Goal: Task Accomplishment & Management: Manage account settings

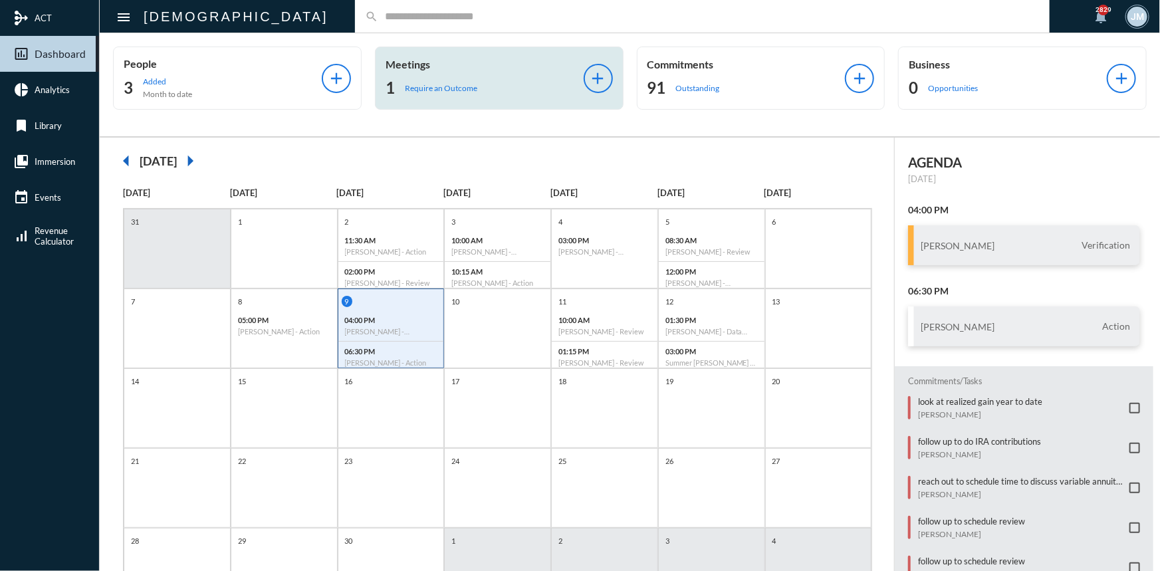
click at [386, 60] on p "Meetings" at bounding box center [484, 64] width 198 height 13
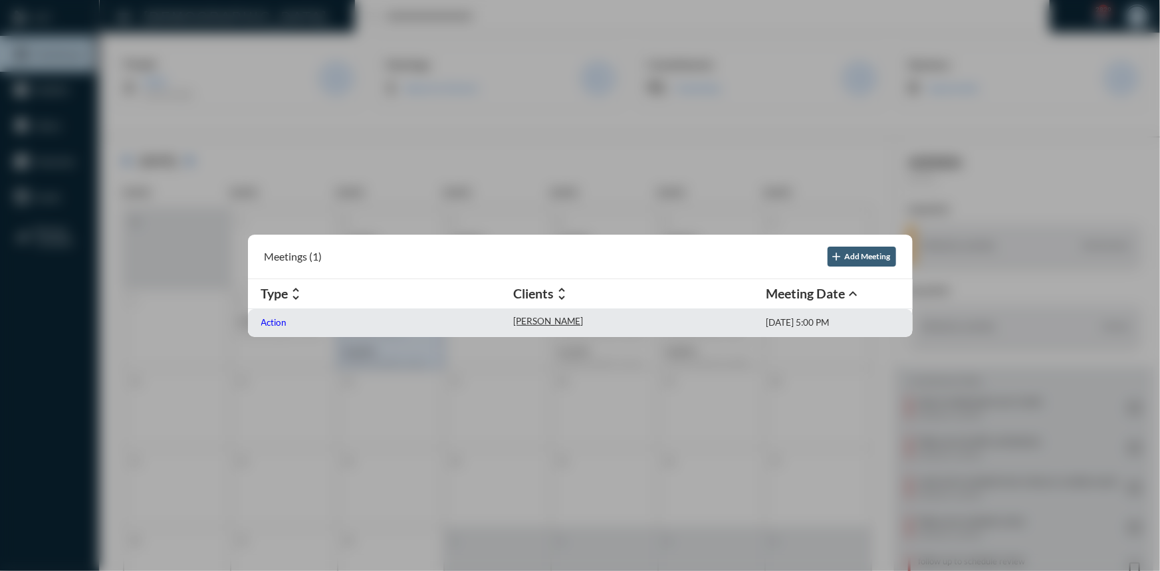
click at [267, 320] on p "Action" at bounding box center [274, 322] width 26 height 11
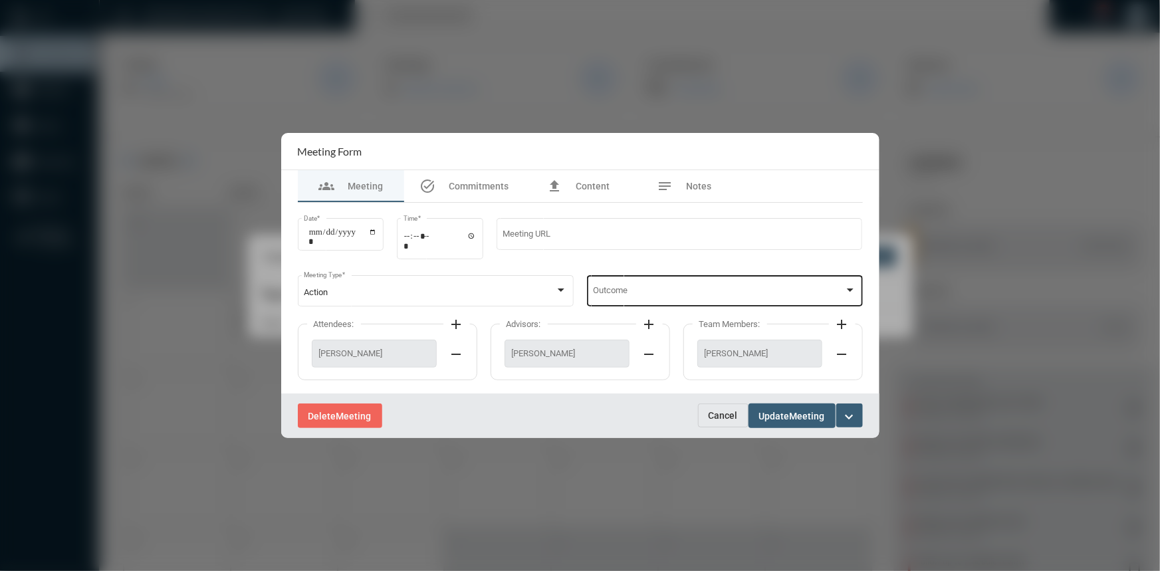
click at [853, 288] on div at bounding box center [850, 290] width 12 height 11
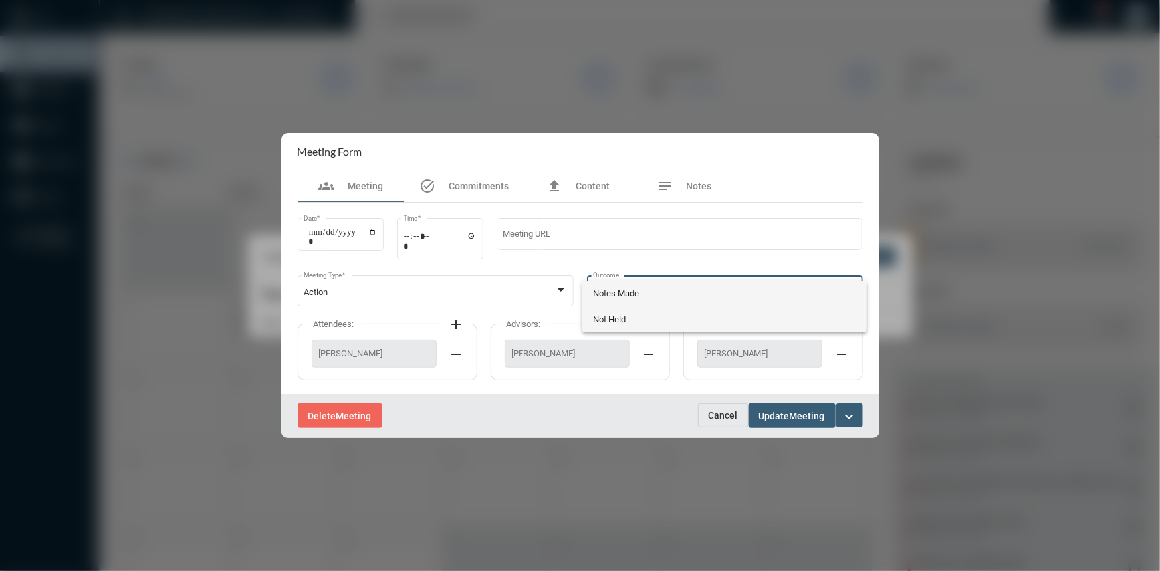
click at [621, 312] on span "Not Held" at bounding box center [724, 319] width 263 height 26
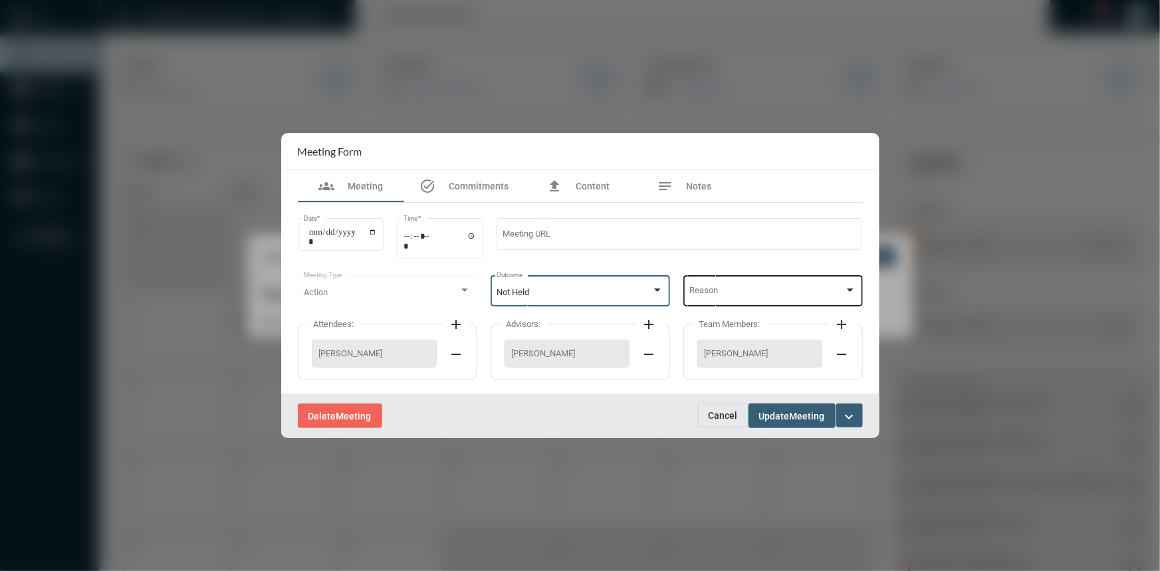
click at [845, 292] on div at bounding box center [850, 290] width 12 height 11
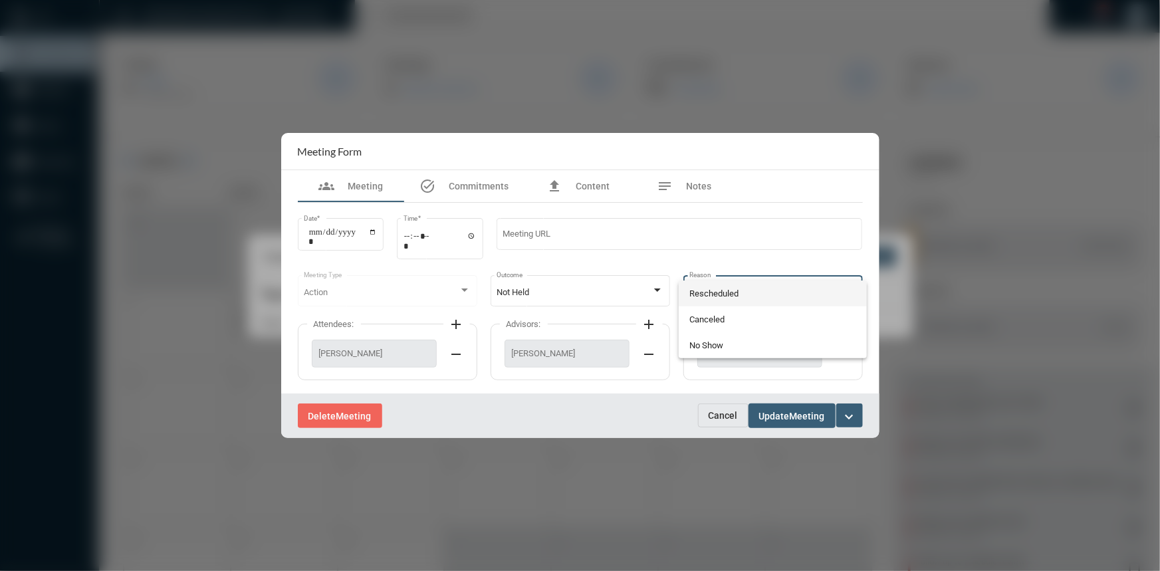
click at [730, 294] on span "Rescheduled" at bounding box center [772, 293] width 167 height 26
click at [789, 417] on span "Update" at bounding box center [774, 416] width 31 height 11
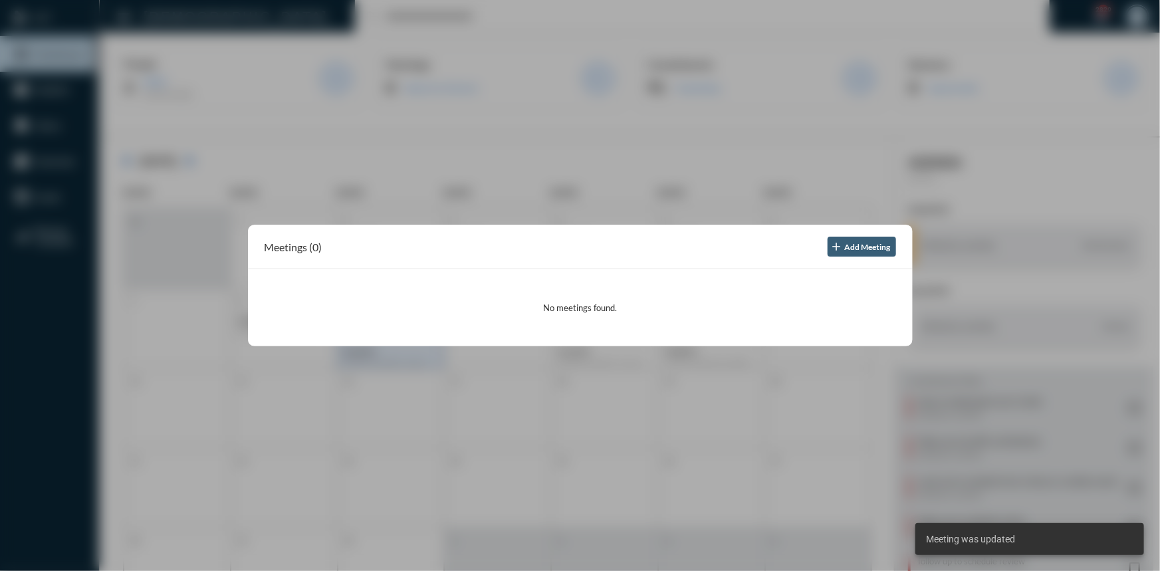
click at [409, 138] on div at bounding box center [580, 285] width 1160 height 571
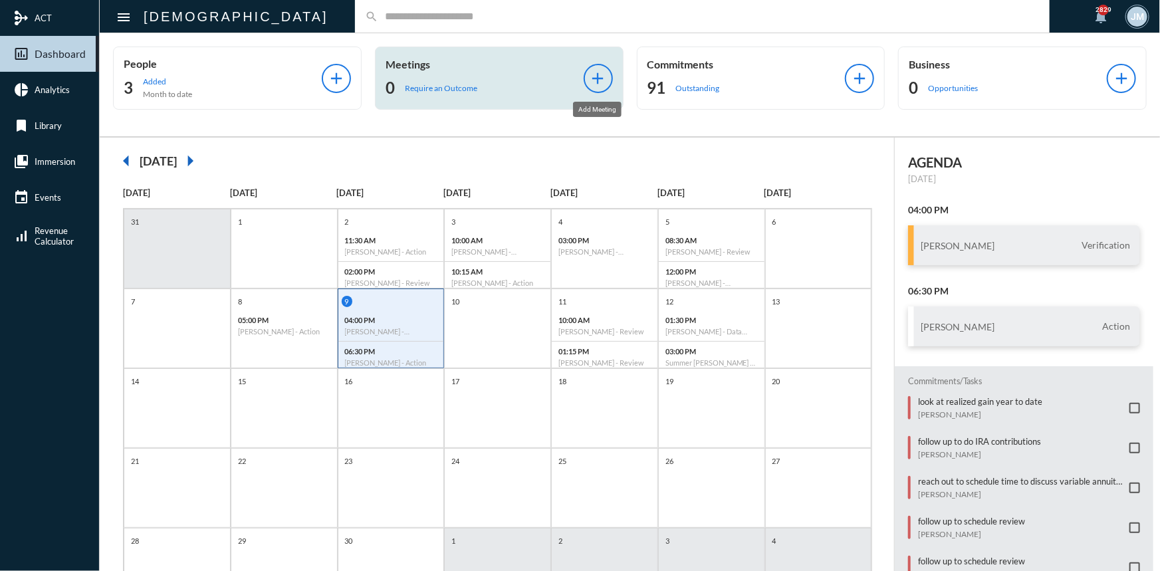
click at [594, 77] on mat-icon "add" at bounding box center [598, 78] width 19 height 19
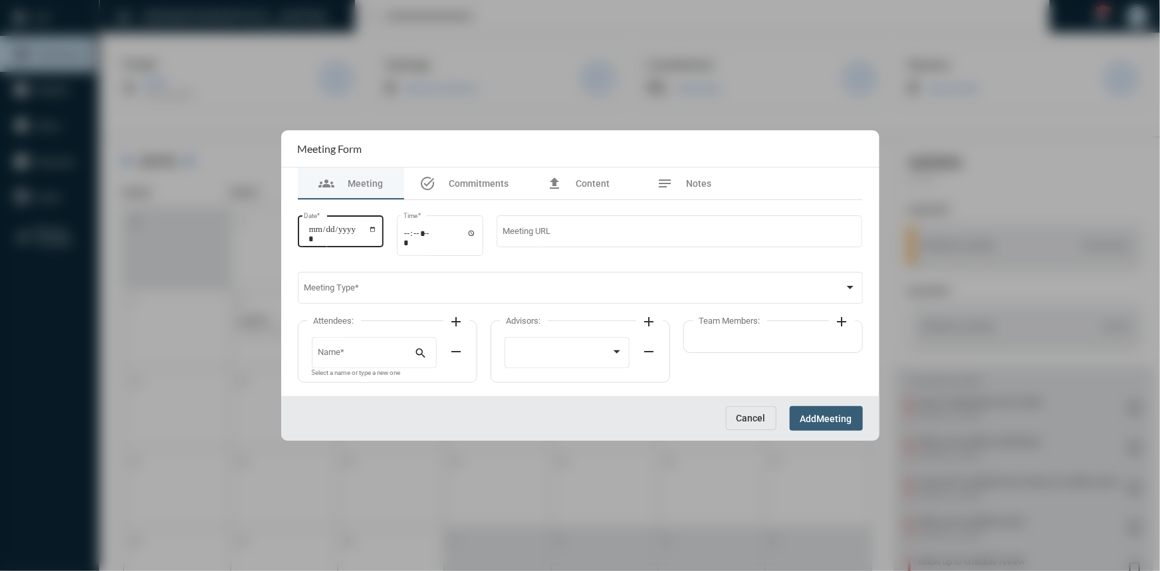
click at [373, 229] on input "Date *" at bounding box center [342, 234] width 69 height 19
type input "**********"
click at [476, 233] on input "Time *" at bounding box center [439, 237] width 73 height 19
type input "*****"
click at [917, 326] on div at bounding box center [580, 285] width 1160 height 571
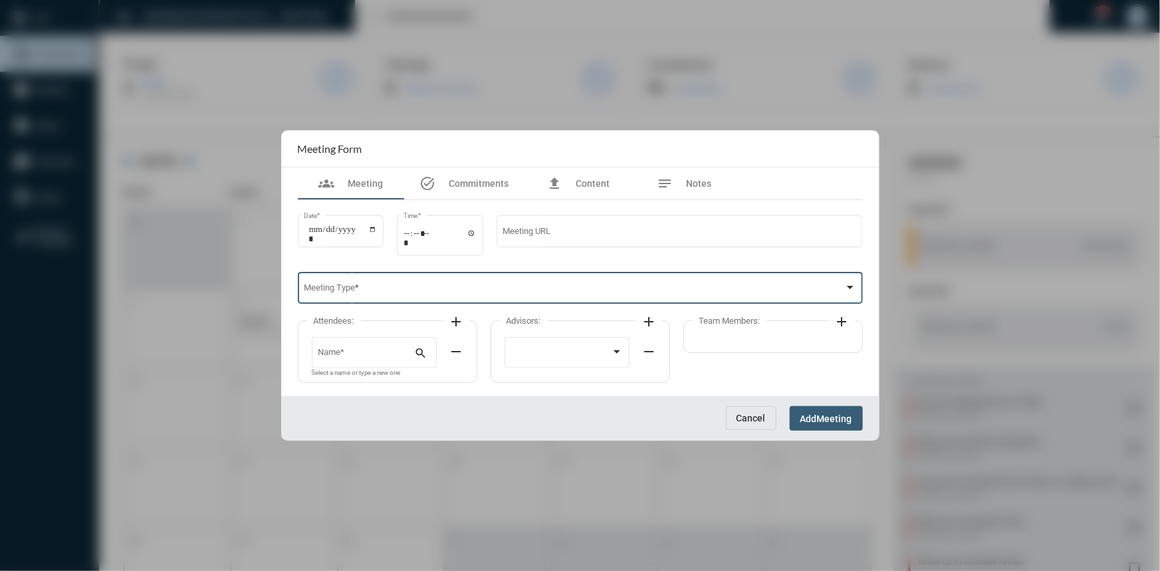
click at [845, 284] on div at bounding box center [850, 287] width 12 height 11
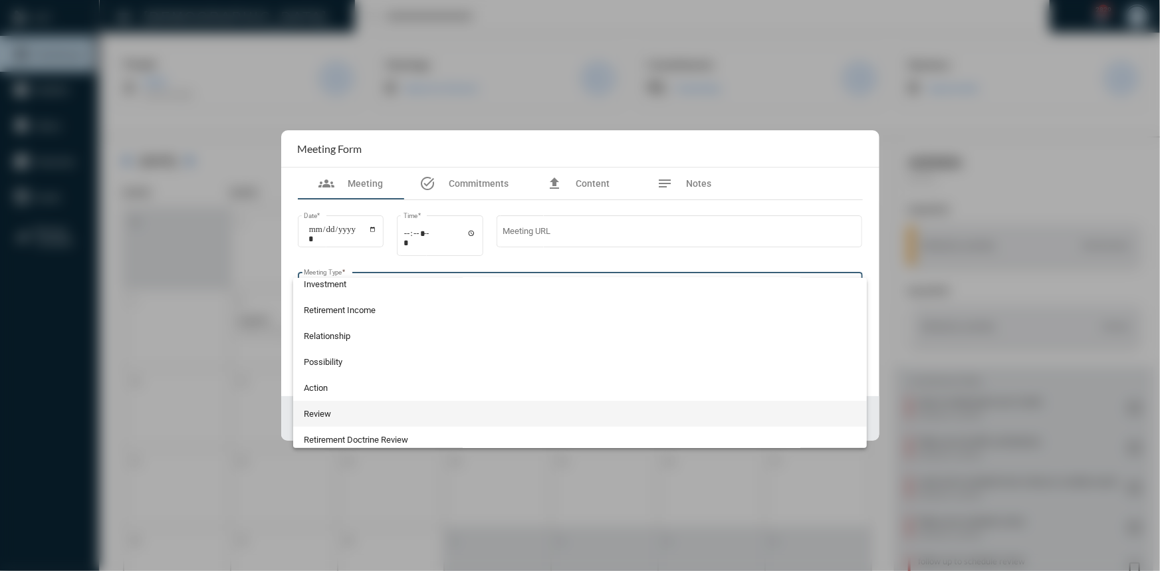
scroll to position [302, 0]
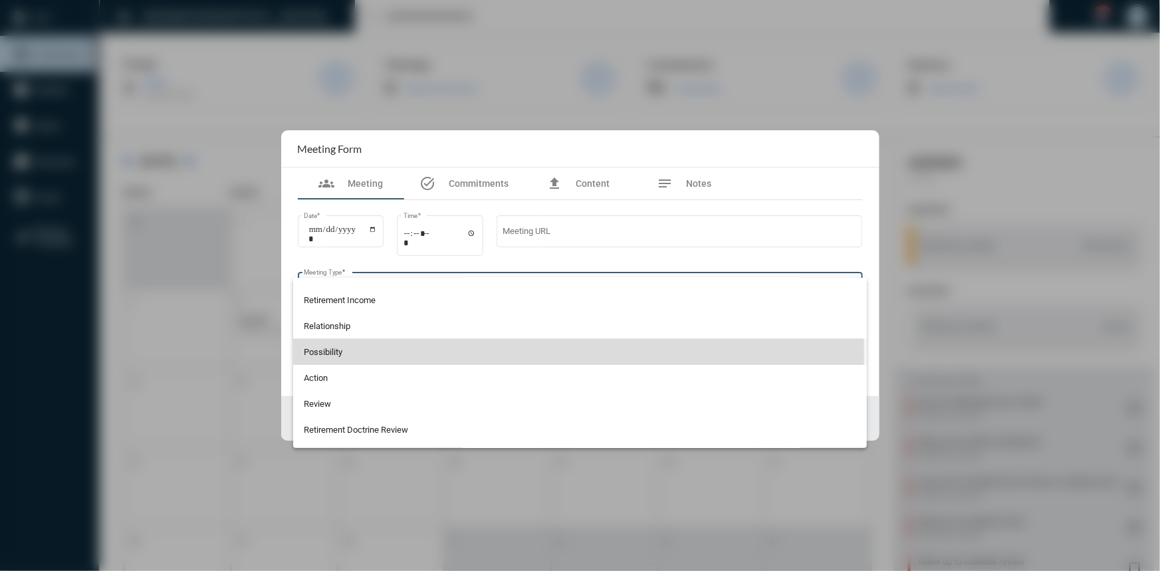
drag, startPoint x: 332, startPoint y: 355, endPoint x: 315, endPoint y: 345, distance: 19.9
click at [322, 350] on span "Possibility" at bounding box center [580, 352] width 552 height 26
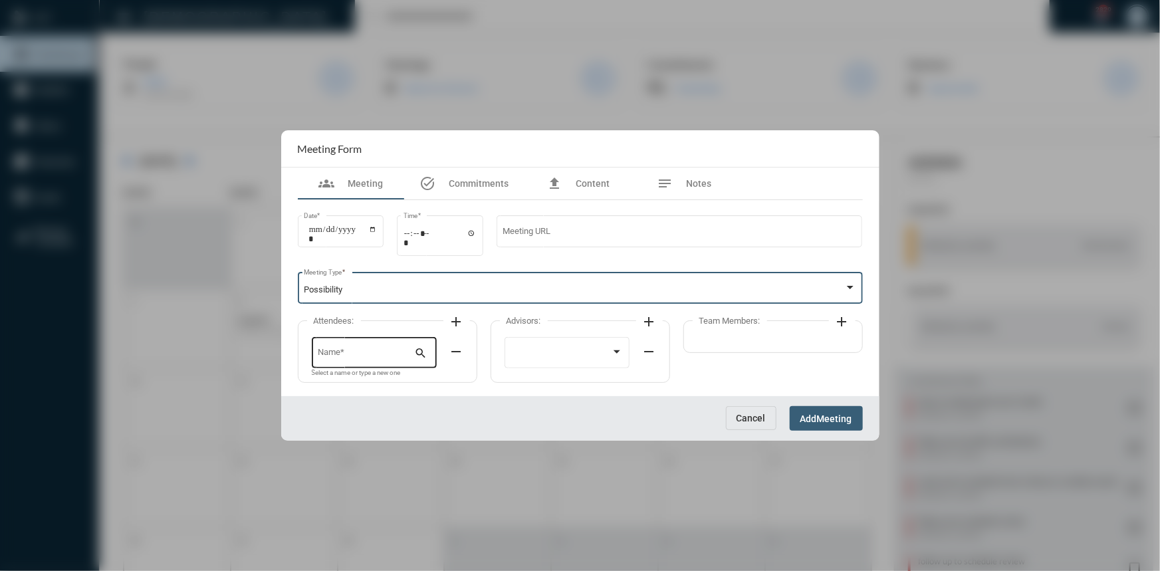
click at [367, 350] on input "Name *" at bounding box center [366, 355] width 96 height 10
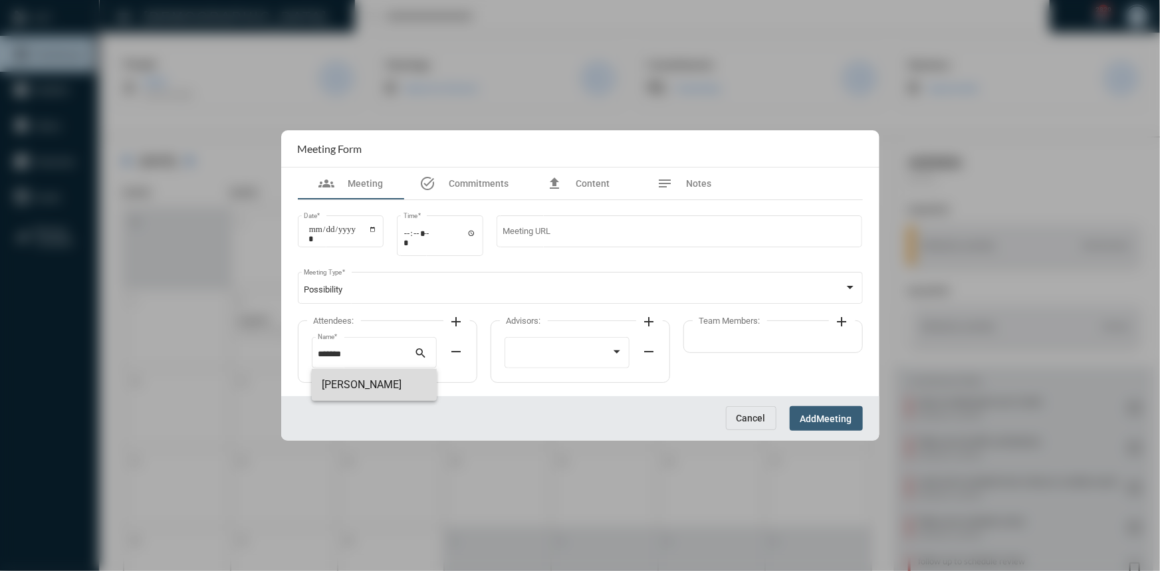
click at [326, 383] on span "Guy Verchovsky" at bounding box center [374, 385] width 104 height 32
type input "**********"
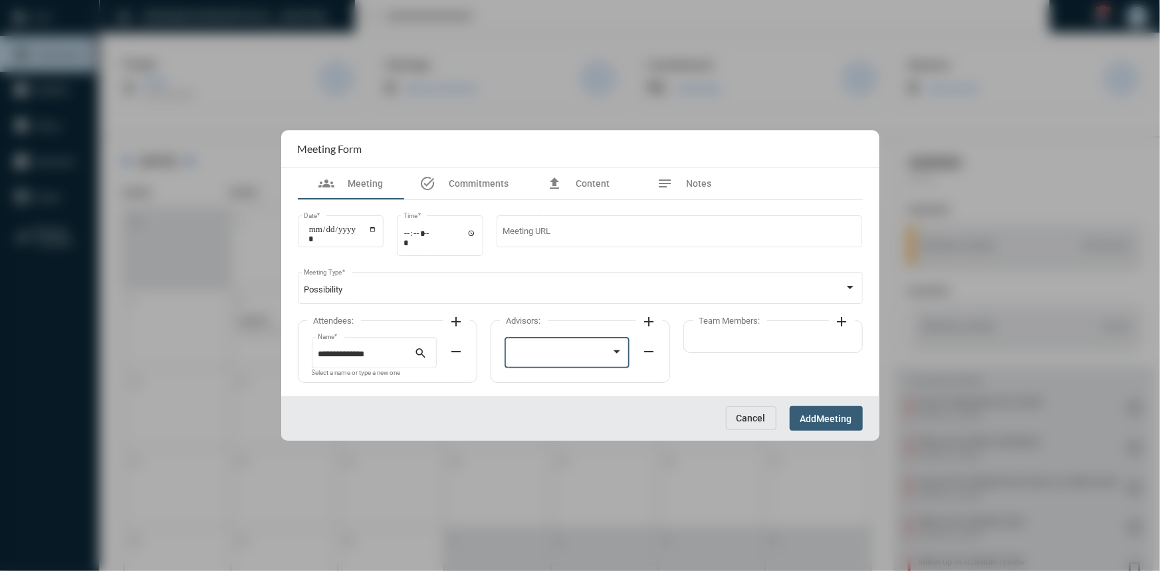
click at [614, 351] on div at bounding box center [616, 351] width 7 height 3
click at [552, 348] on span "John McCollum" at bounding box center [566, 356] width 112 height 26
click at [837, 415] on span "Meeting" at bounding box center [834, 418] width 35 height 11
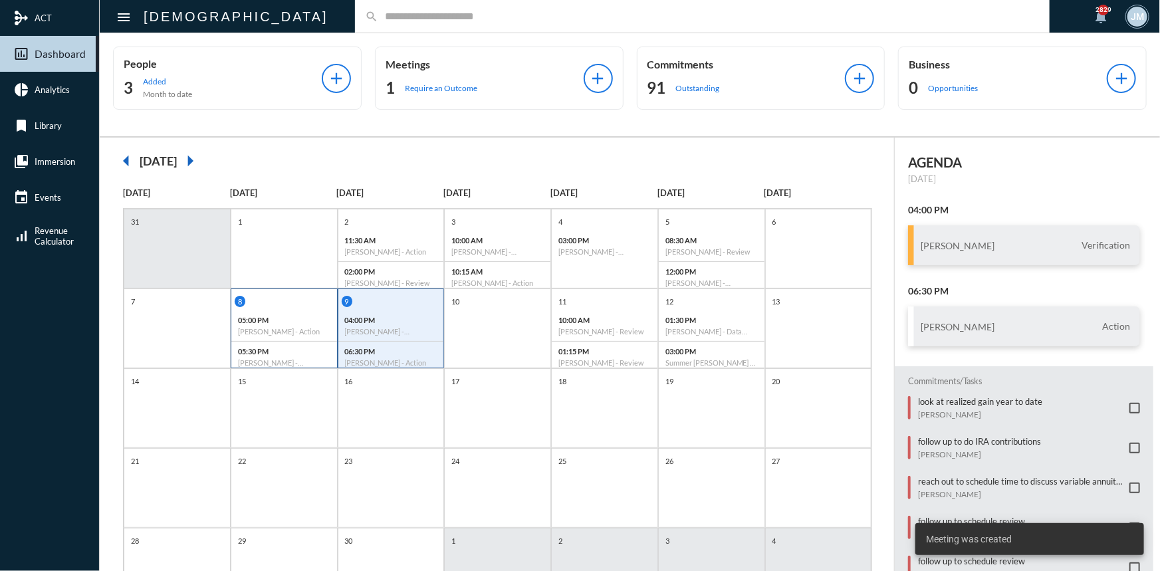
click at [258, 352] on p "05:30 PM" at bounding box center [284, 351] width 92 height 9
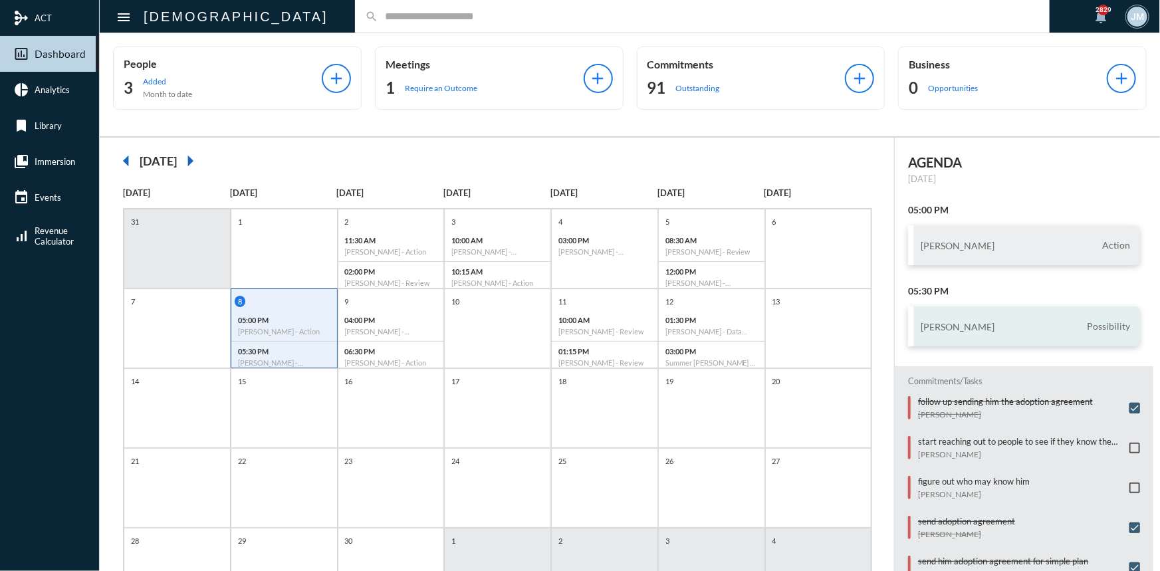
click at [978, 321] on h3 "Guy Verchovsky" at bounding box center [957, 326] width 74 height 11
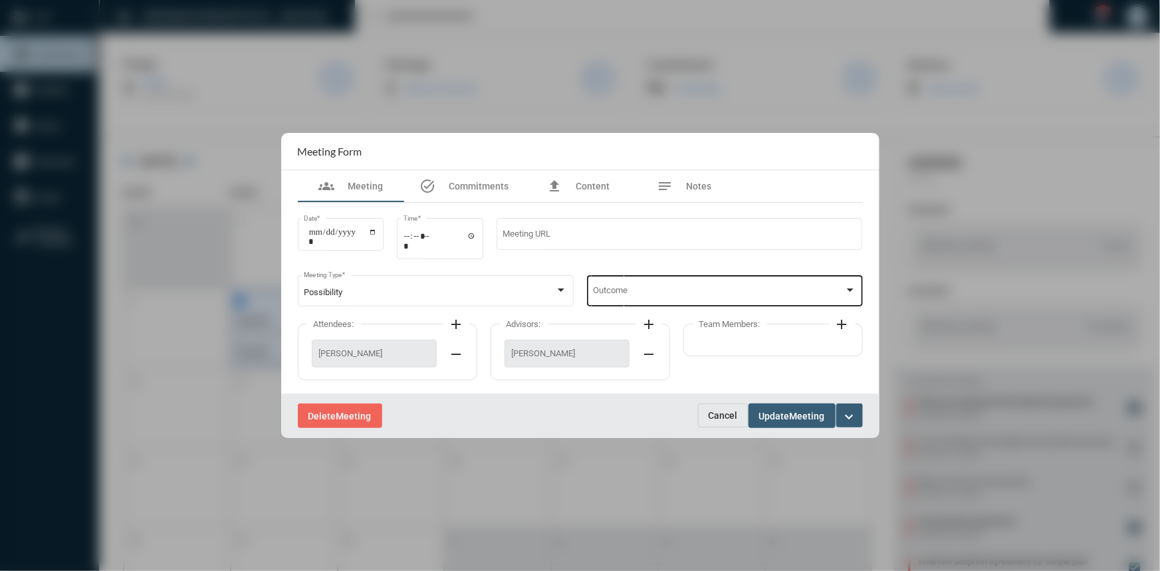
click at [859, 289] on div "Outcome" at bounding box center [725, 289] width 276 height 34
click at [651, 296] on span "Notes Made" at bounding box center [724, 293] width 263 height 26
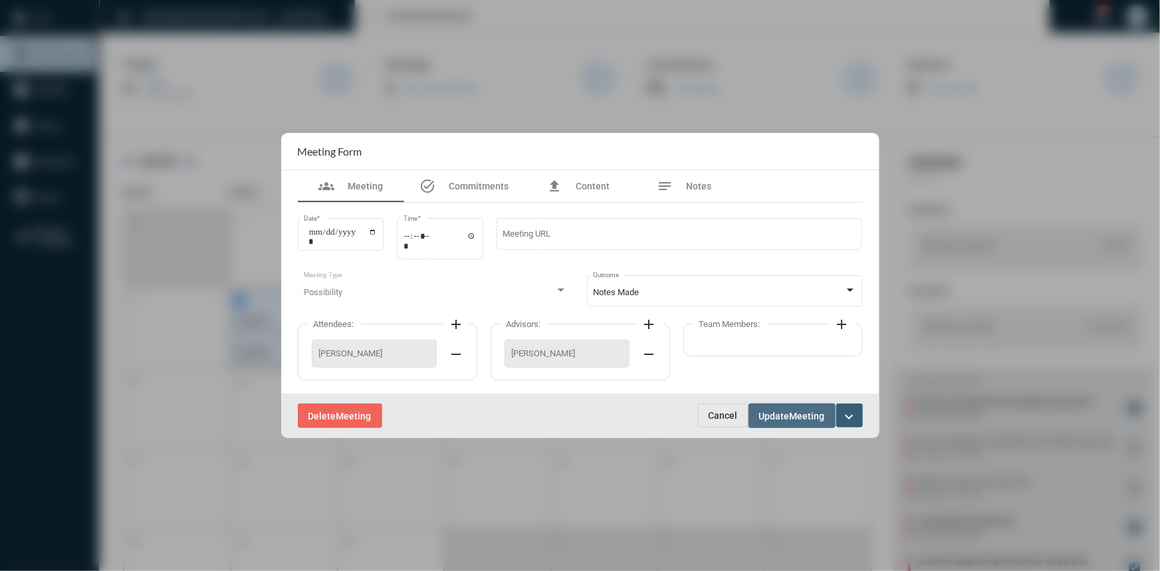
click at [783, 408] on button "Update Meeting" at bounding box center [791, 415] width 87 height 25
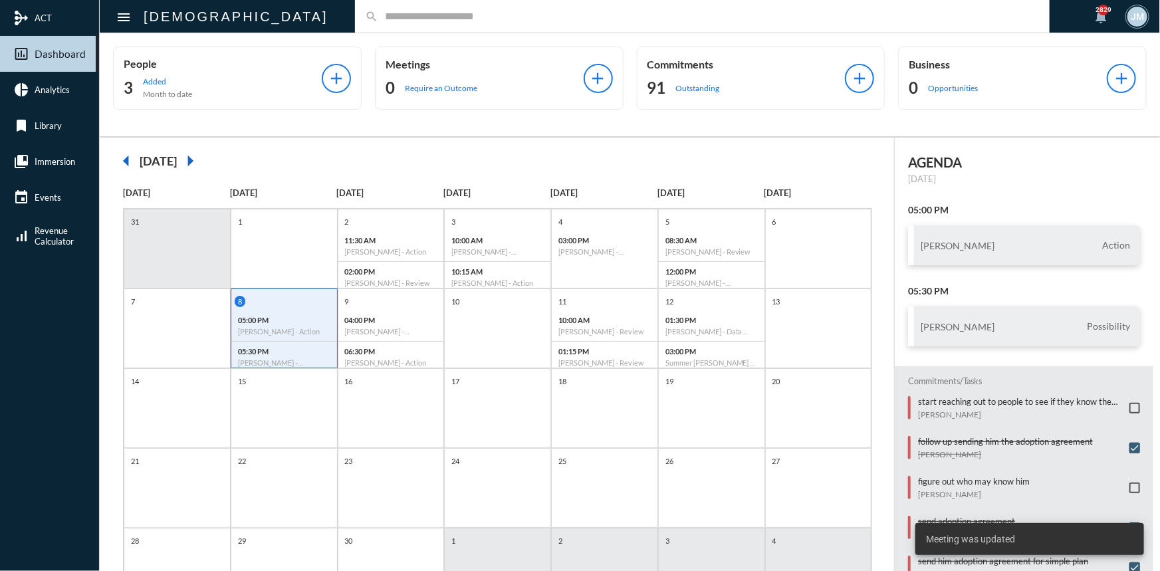
click at [500, 110] on div "People 3 Added Month to date add Meetings 0 Require an Outcome add Commitments …" at bounding box center [630, 84] width 1060 height 103
click at [378, 20] on input "text" at bounding box center [708, 16] width 661 height 11
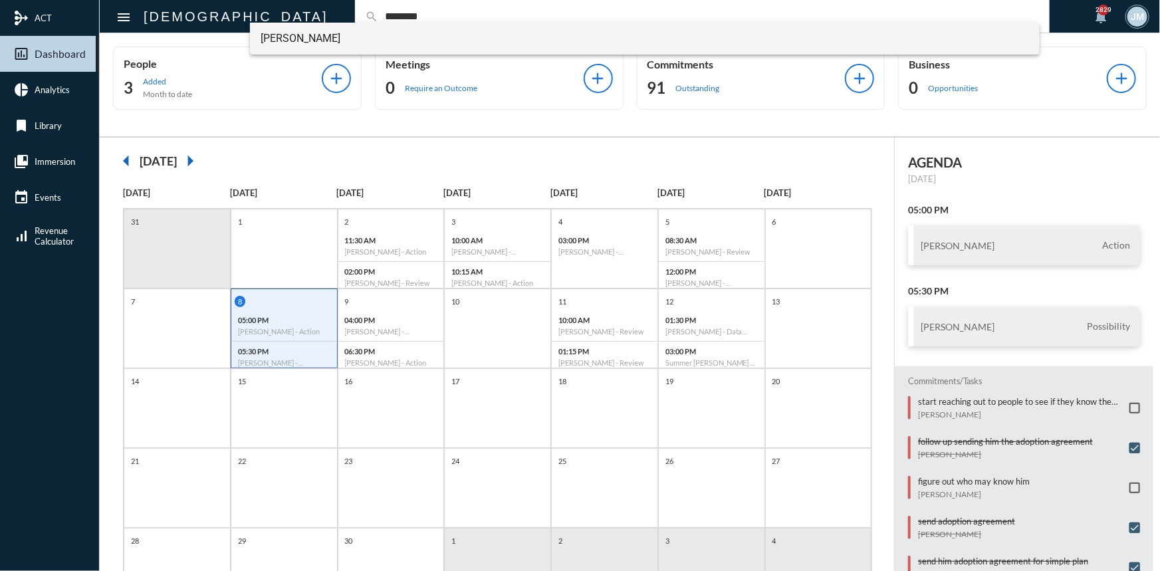
type input "********"
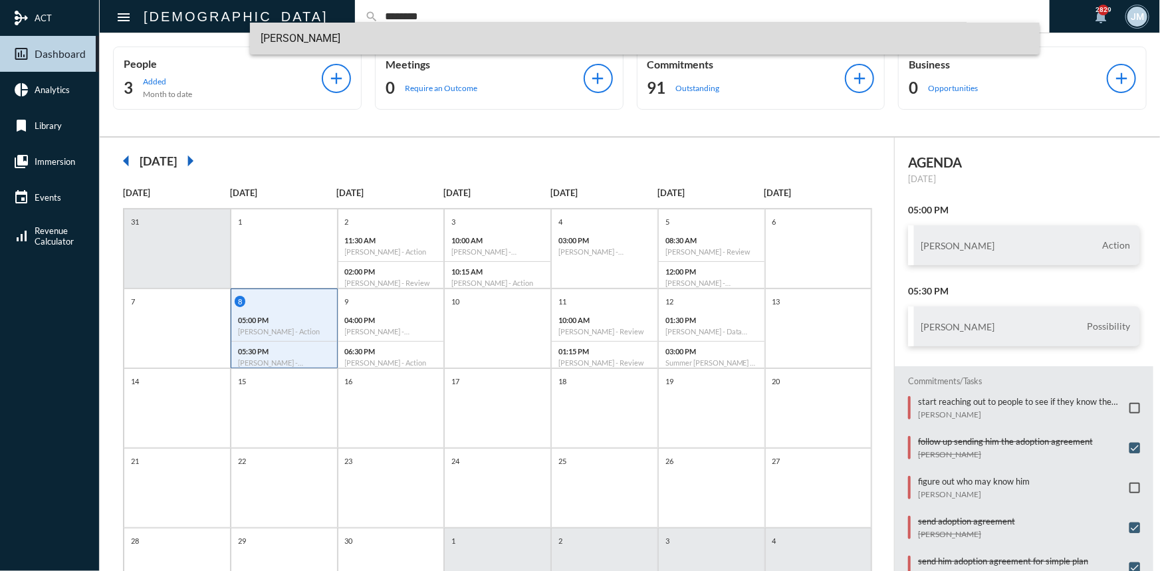
click at [328, 27] on span "Guy Verchovsky" at bounding box center [644, 39] width 768 height 32
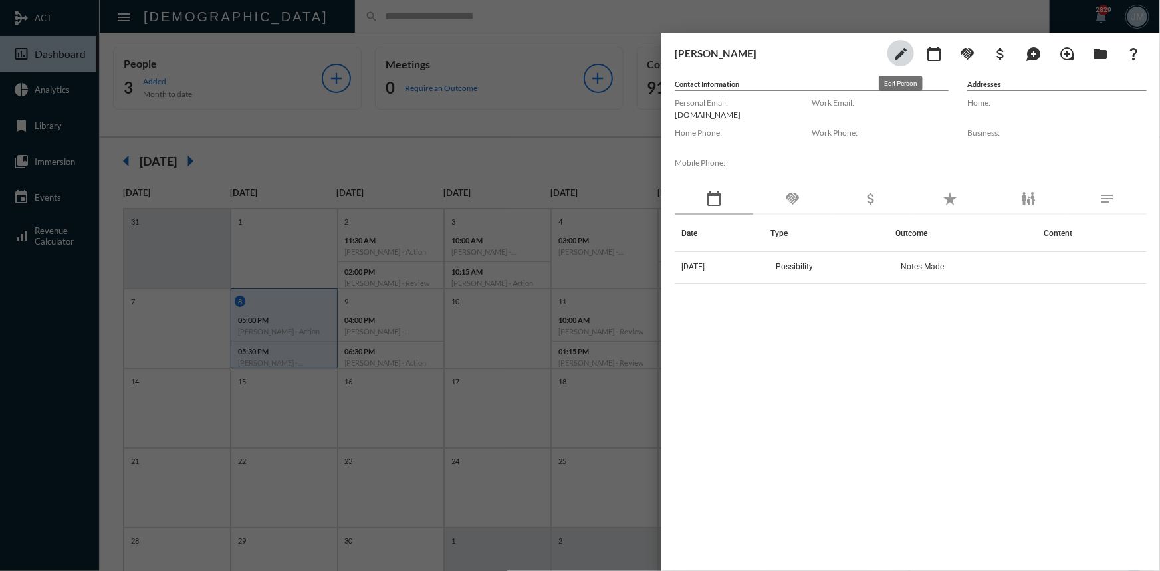
click at [892, 51] on mat-icon "edit" at bounding box center [900, 54] width 16 height 16
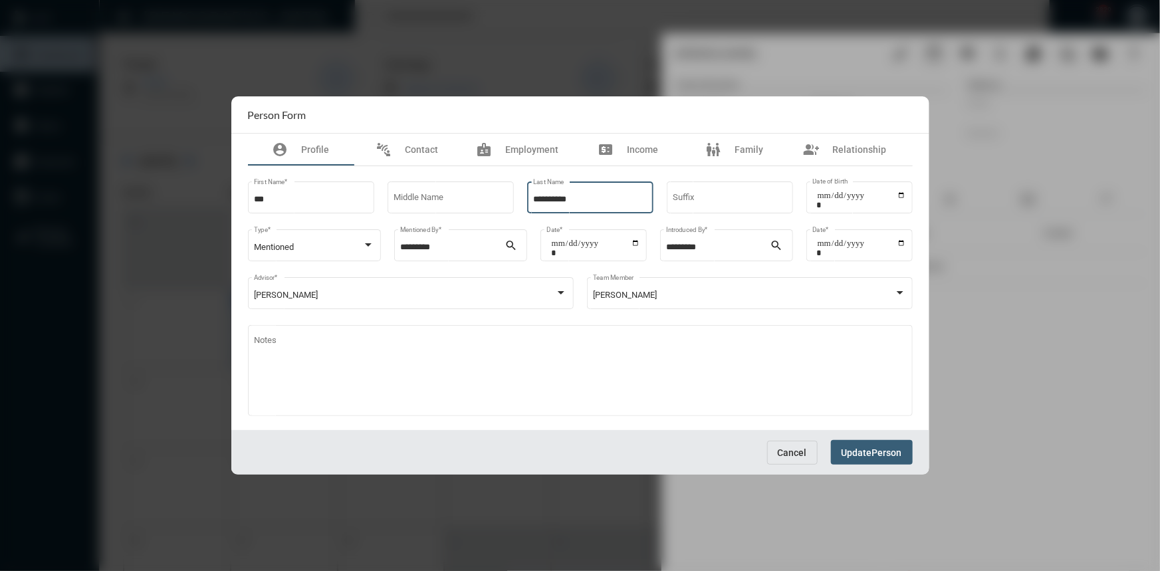
click at [552, 198] on input "**********" at bounding box center [590, 200] width 114 height 10
type input "*********"
click at [868, 453] on span "Update" at bounding box center [856, 452] width 31 height 11
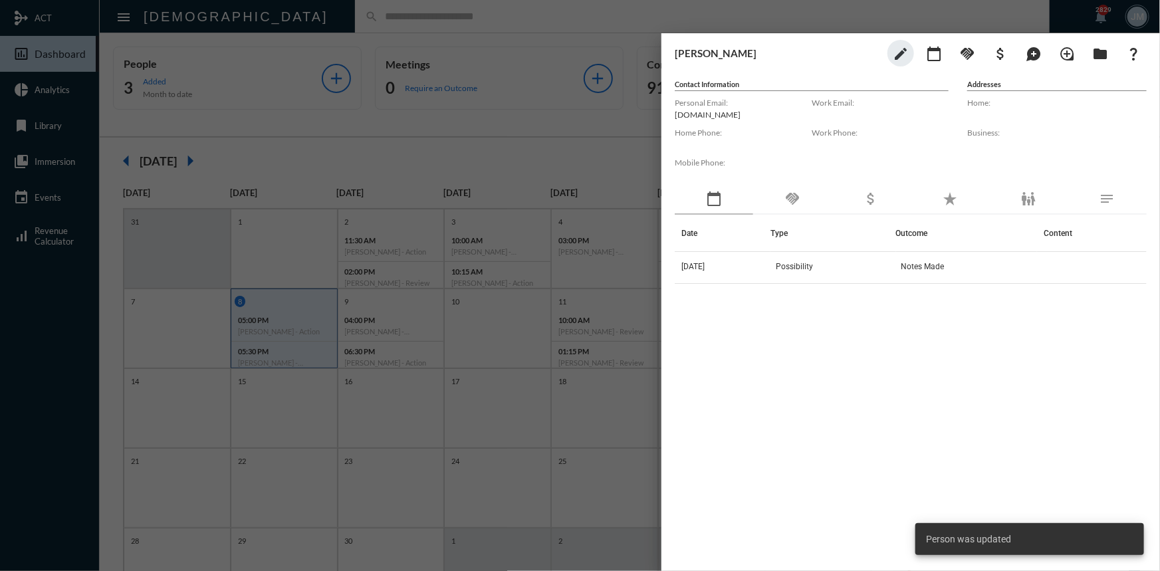
click at [561, 138] on div at bounding box center [580, 285] width 1160 height 571
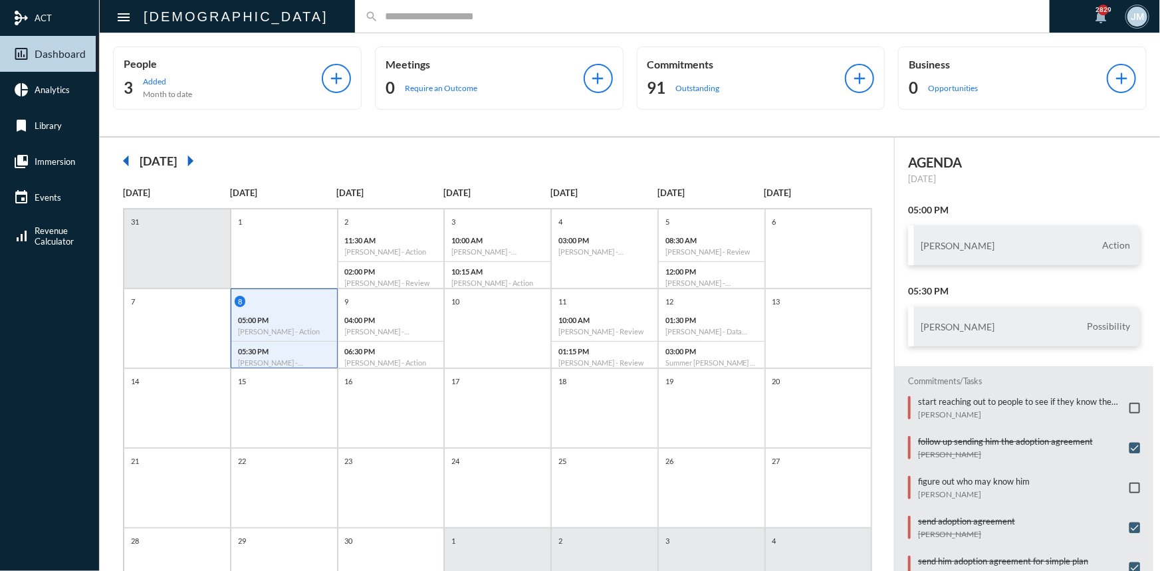
click at [281, 341] on div "8 05:00 PM Francisco Jacome - Action 05:30 PM Guy Verchovsky - Possibility" at bounding box center [284, 334] width 106 height 76
click at [281, 347] on p "05:30 PM" at bounding box center [284, 351] width 92 height 9
click at [282, 358] on div "05:30 PM Guy Verchovsky - Possibility" at bounding box center [284, 357] width 106 height 31
click at [385, 162] on div "arrow_left September 2025 arrow_right" at bounding box center [497, 161] width 768 height 27
click at [280, 298] on div "8" at bounding box center [286, 301] width 102 height 11
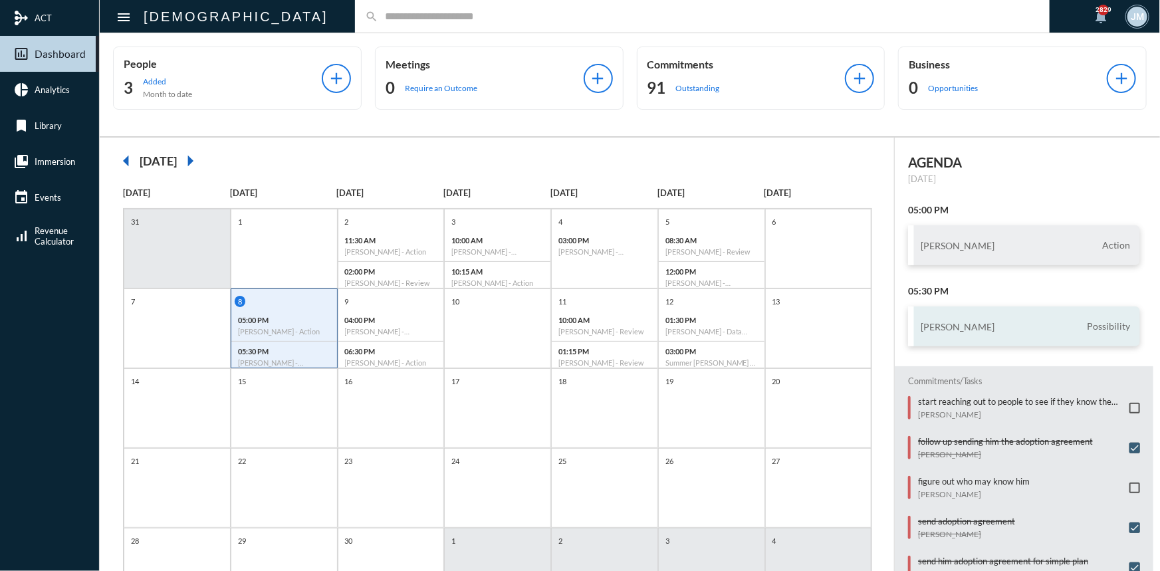
click at [950, 321] on h3 "Guy Verchovsky" at bounding box center [957, 326] width 74 height 11
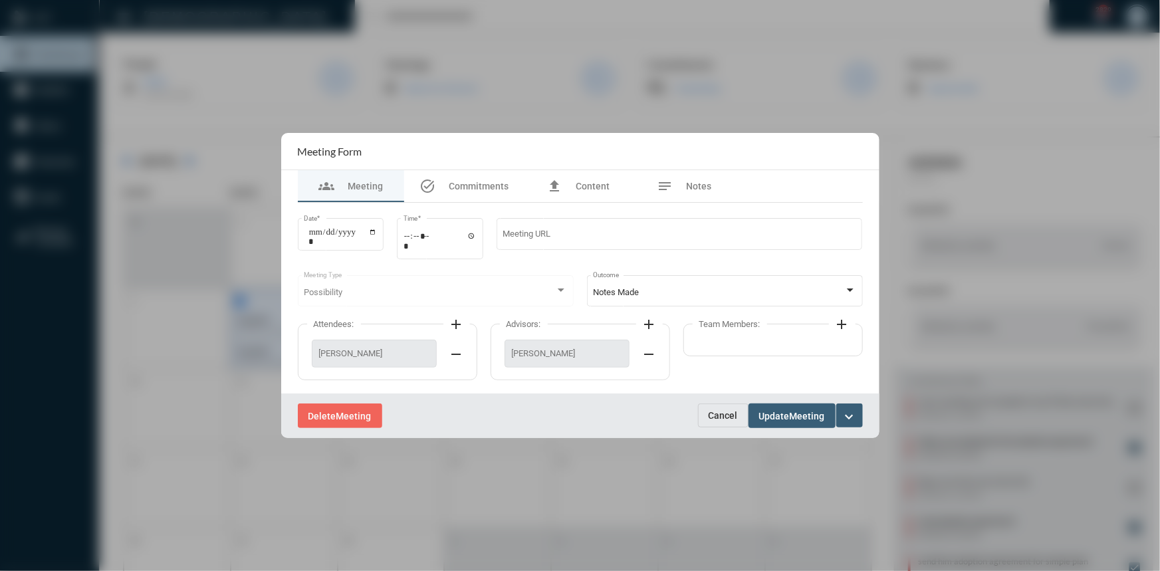
click at [525, 103] on div at bounding box center [580, 285] width 1160 height 571
click at [781, 412] on span "Update" at bounding box center [774, 416] width 31 height 11
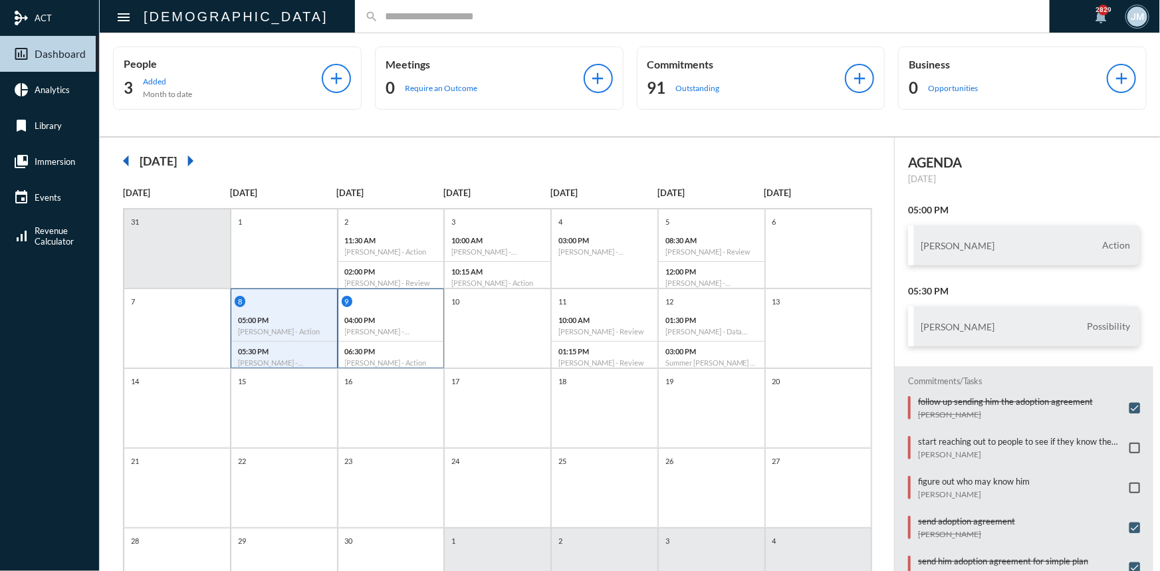
click at [408, 310] on div "04:00 PM Kyle Cline - Verification" at bounding box center [391, 325] width 106 height 31
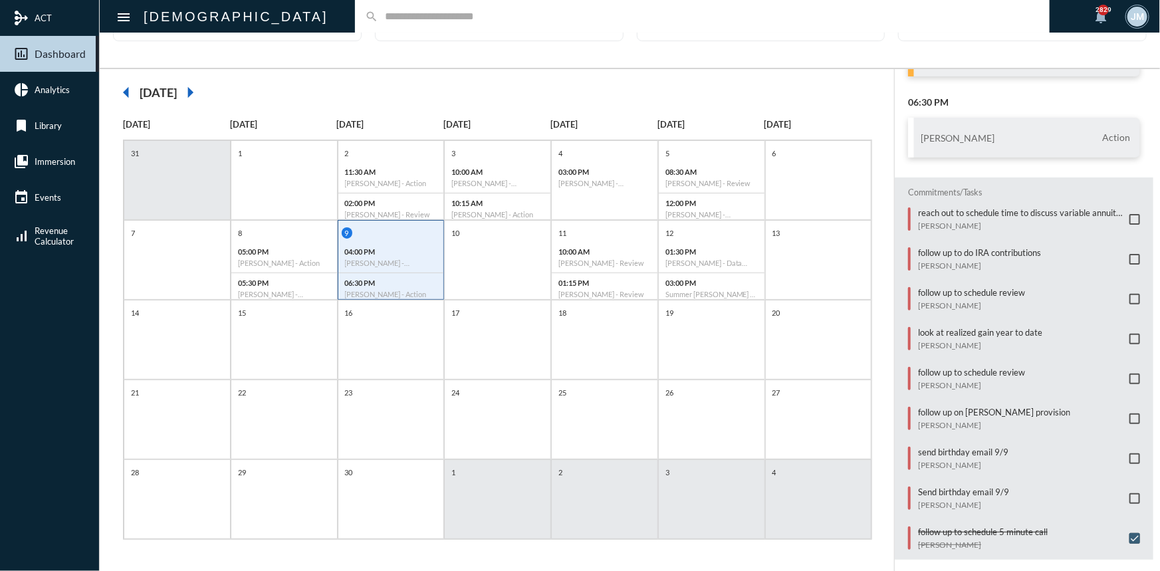
scroll to position [124, 0]
click at [1129, 449] on span at bounding box center [1134, 454] width 11 height 11
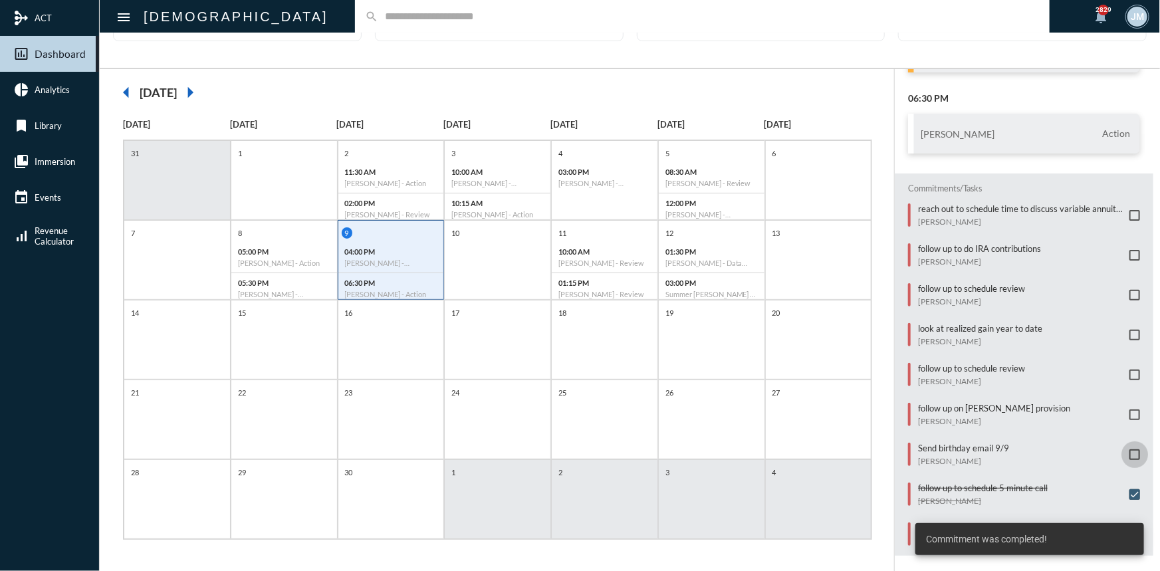
click at [1129, 449] on span at bounding box center [1134, 454] width 11 height 11
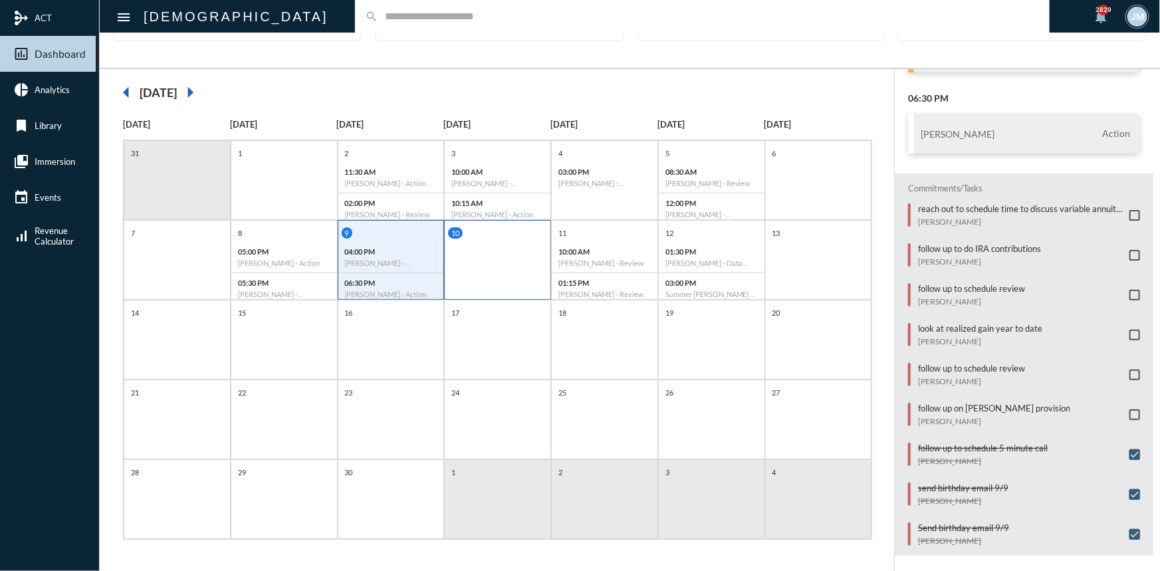
click at [514, 246] on div "10" at bounding box center [497, 260] width 107 height 80
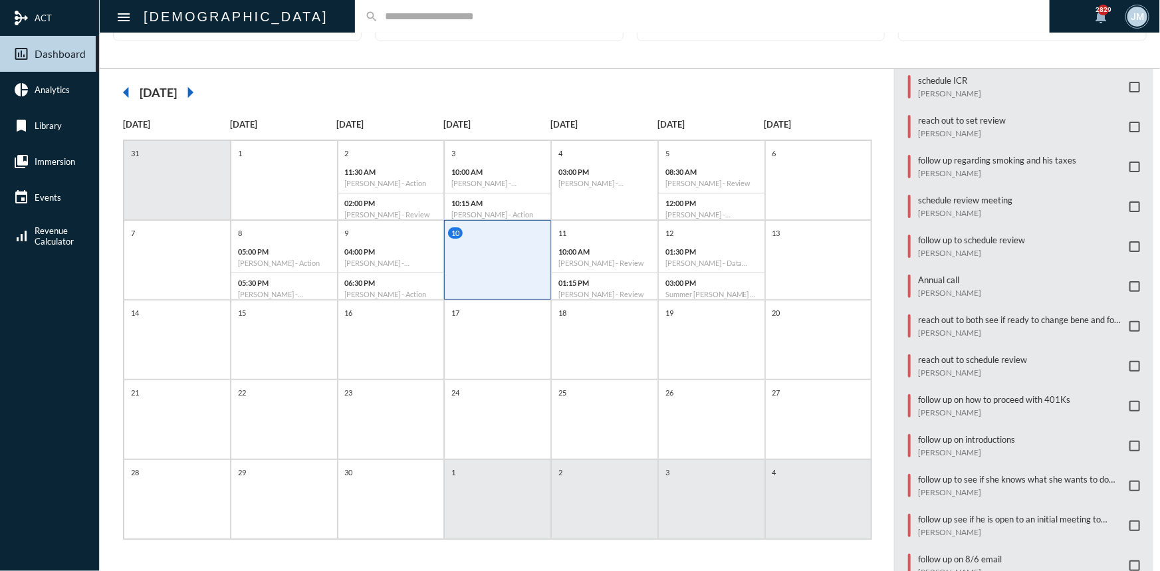
scroll to position [0, 0]
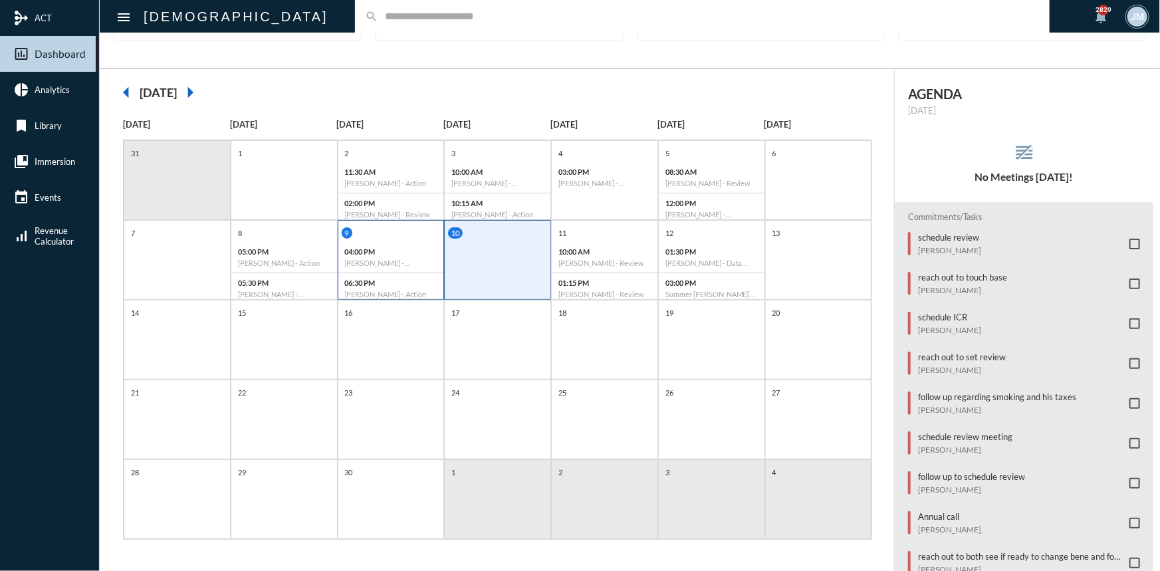
click at [387, 260] on h6 "Kyle Cline - Verification" at bounding box center [391, 263] width 92 height 9
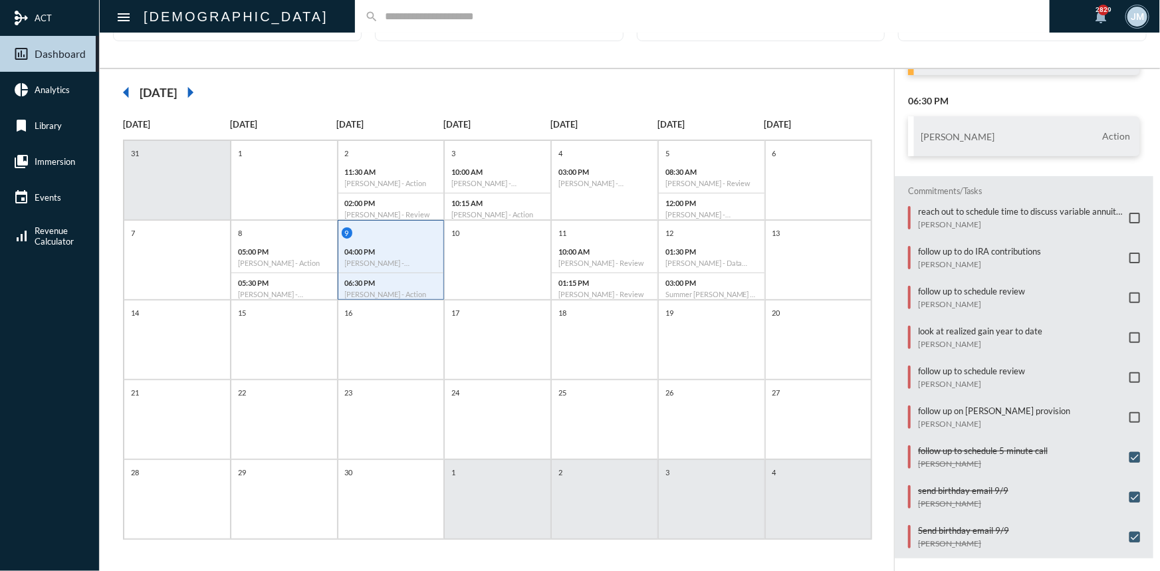
scroll to position [124, 0]
click at [378, 17] on input "text" at bounding box center [708, 16] width 661 height 11
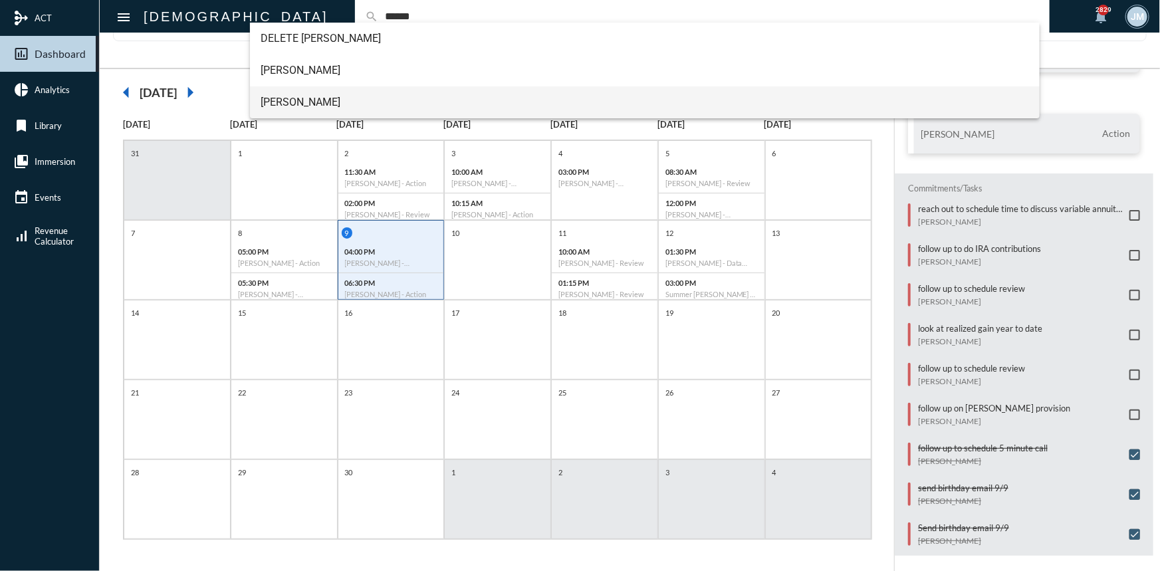
type input "******"
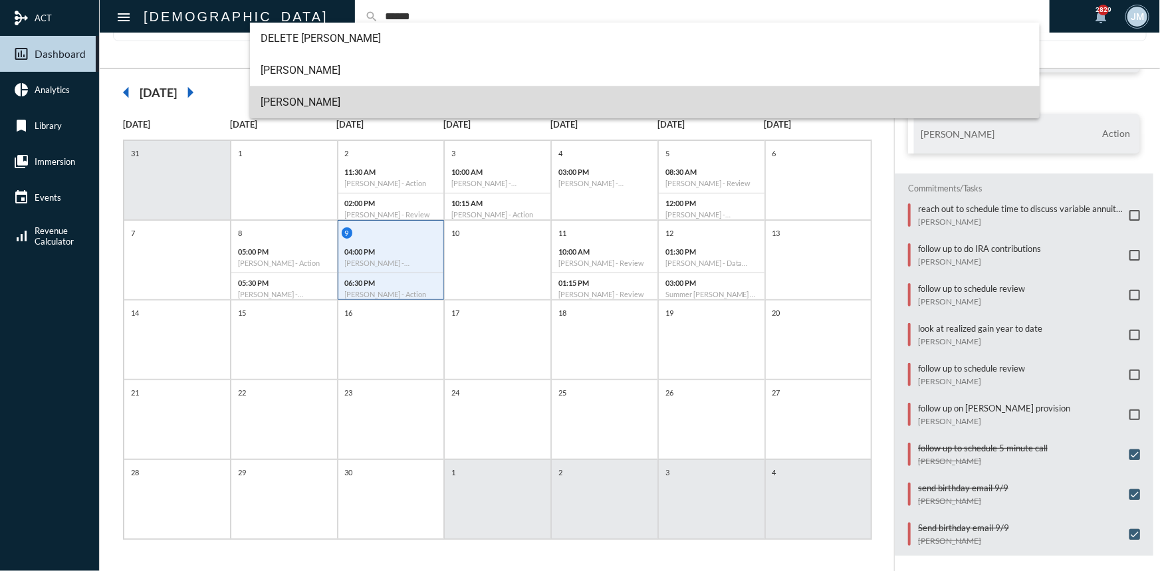
click at [304, 103] on span "Phil DeWilde" at bounding box center [644, 102] width 768 height 32
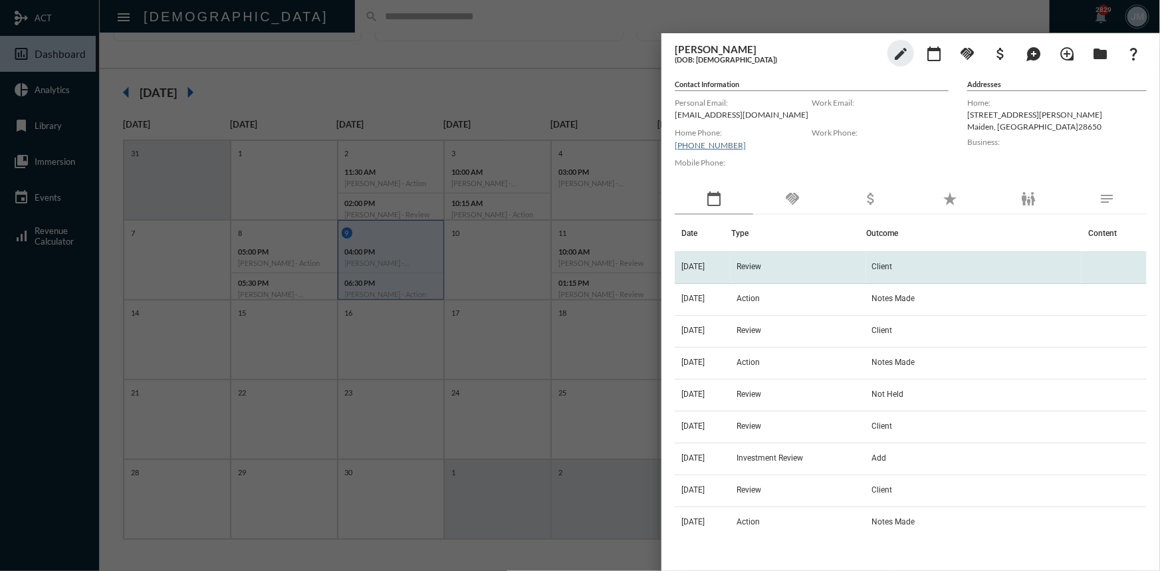
click at [766, 259] on td "Review" at bounding box center [798, 268] width 135 height 32
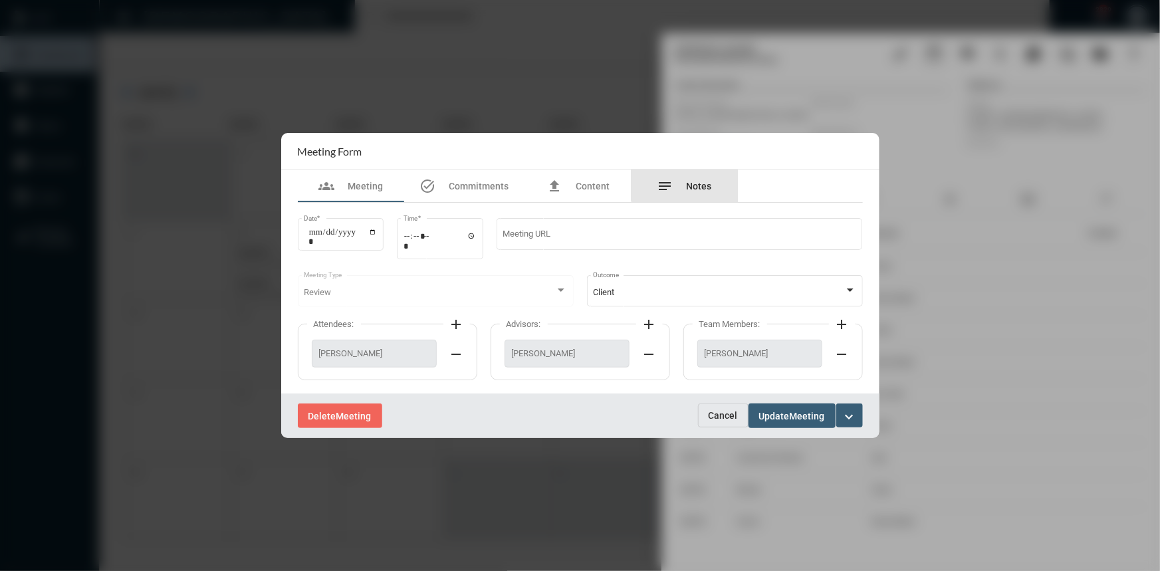
click at [696, 184] on span "Notes" at bounding box center [698, 186] width 25 height 11
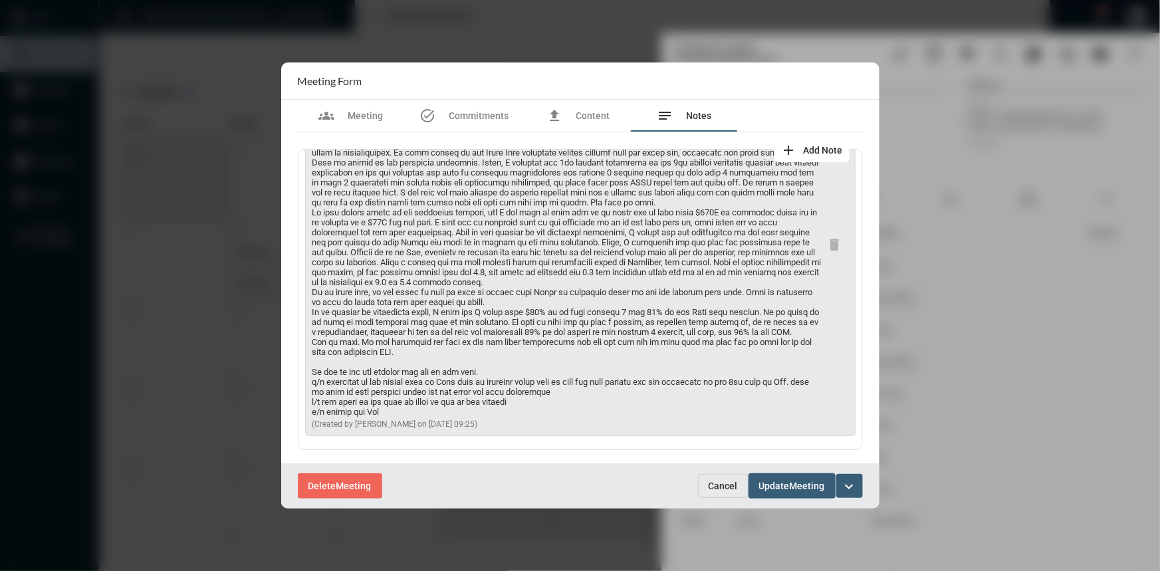
scroll to position [178, 0]
click at [715, 492] on button "Cancel" at bounding box center [723, 486] width 51 height 24
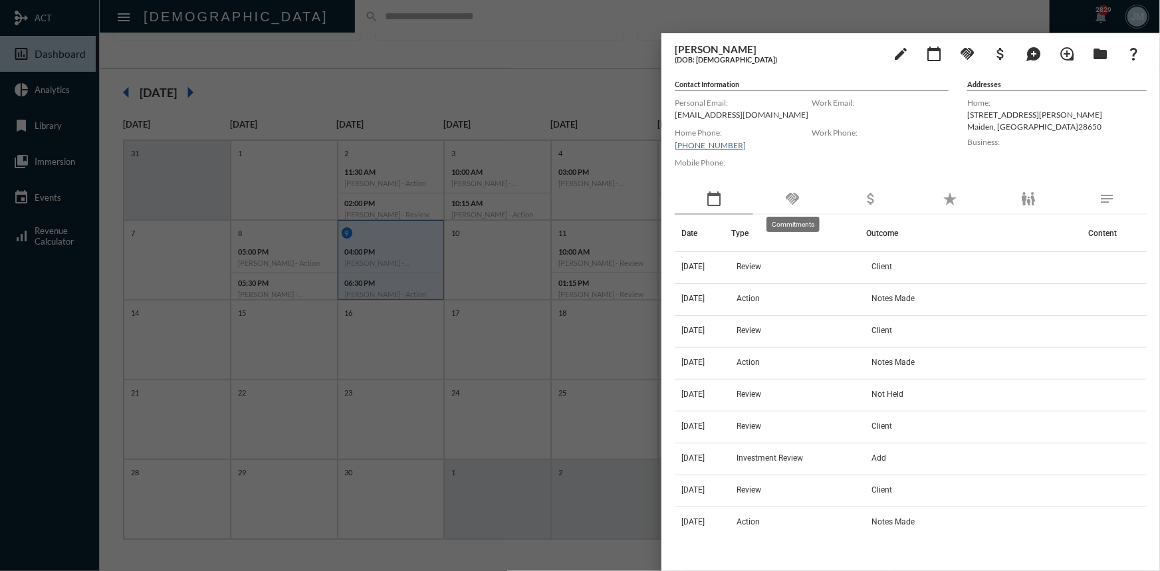
click at [791, 195] on mat-icon "handshake" at bounding box center [792, 199] width 16 height 16
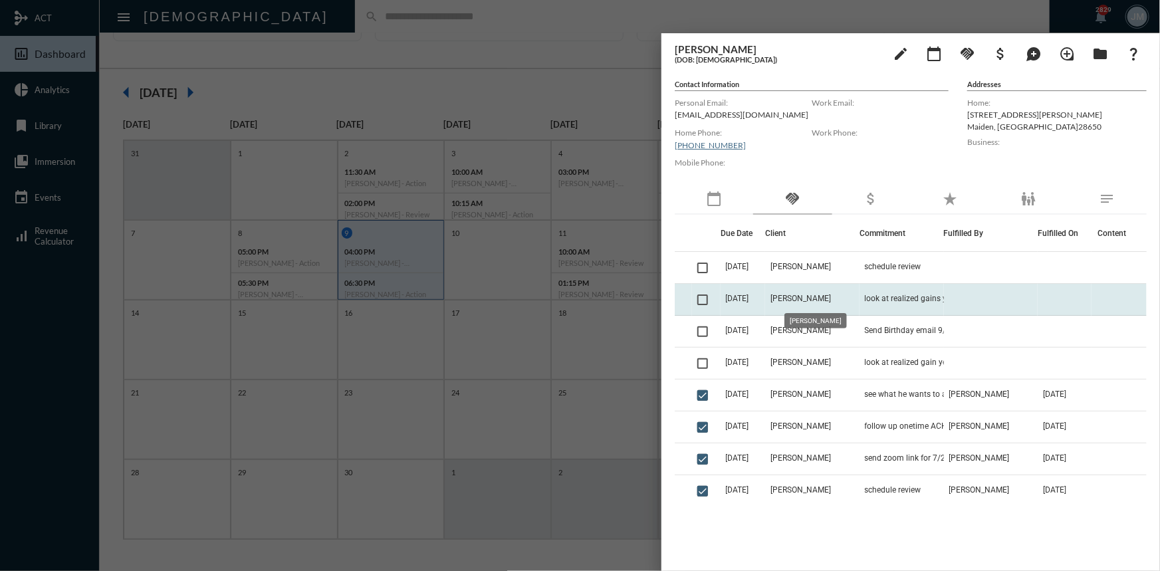
click at [791, 294] on span "Phil DeWilde" at bounding box center [800, 298] width 60 height 9
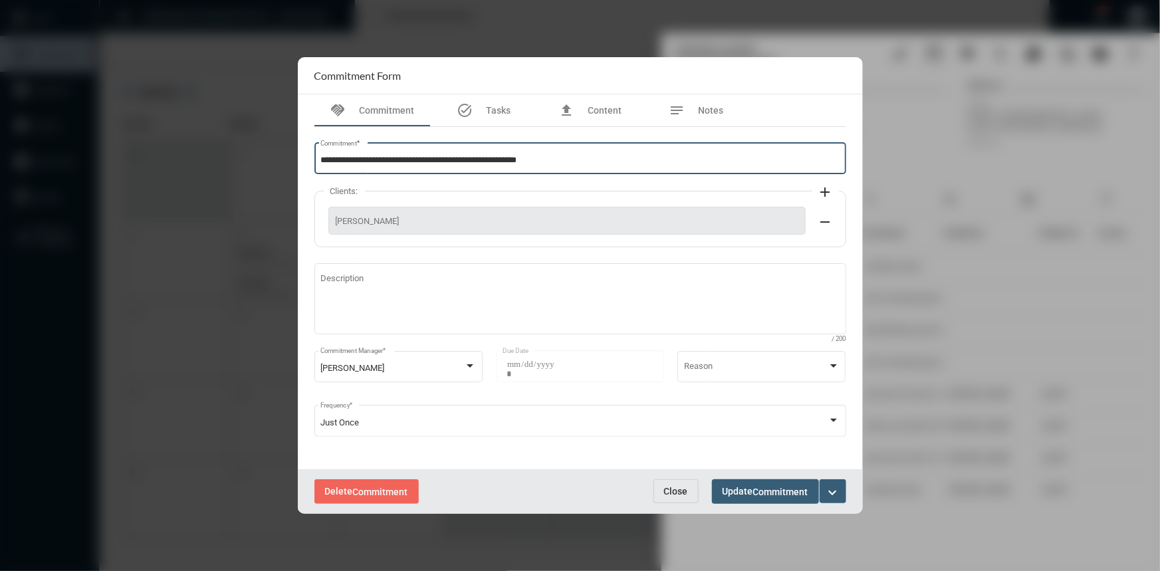
click at [467, 162] on input "**********" at bounding box center [579, 161] width 519 height 10
type input "**********"
click at [757, 490] on span "Commitment" at bounding box center [780, 491] width 55 height 11
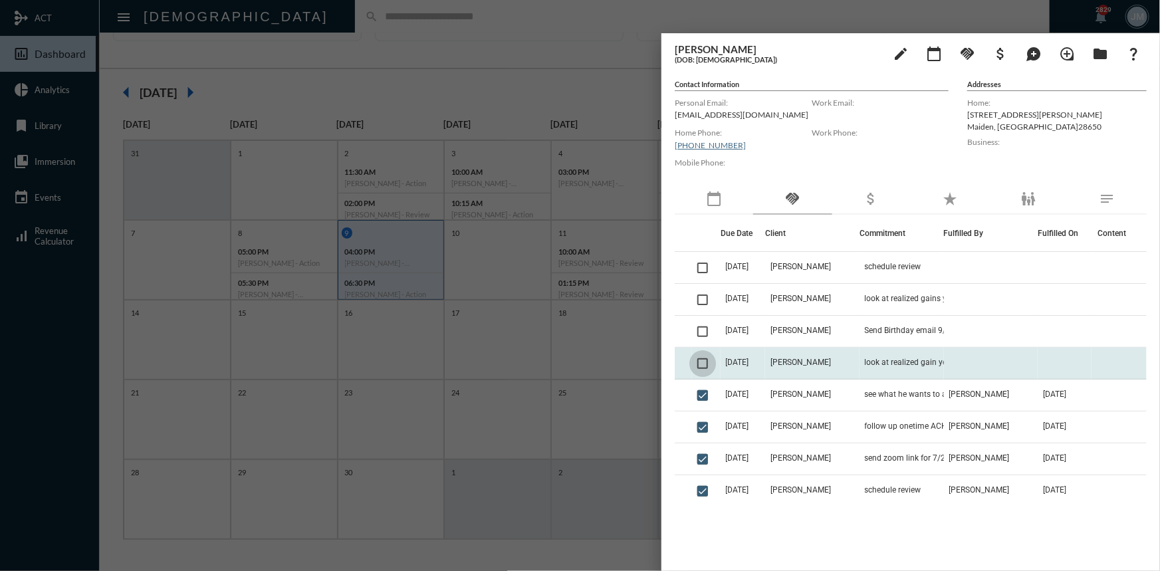
click at [704, 365] on span at bounding box center [702, 363] width 11 height 11
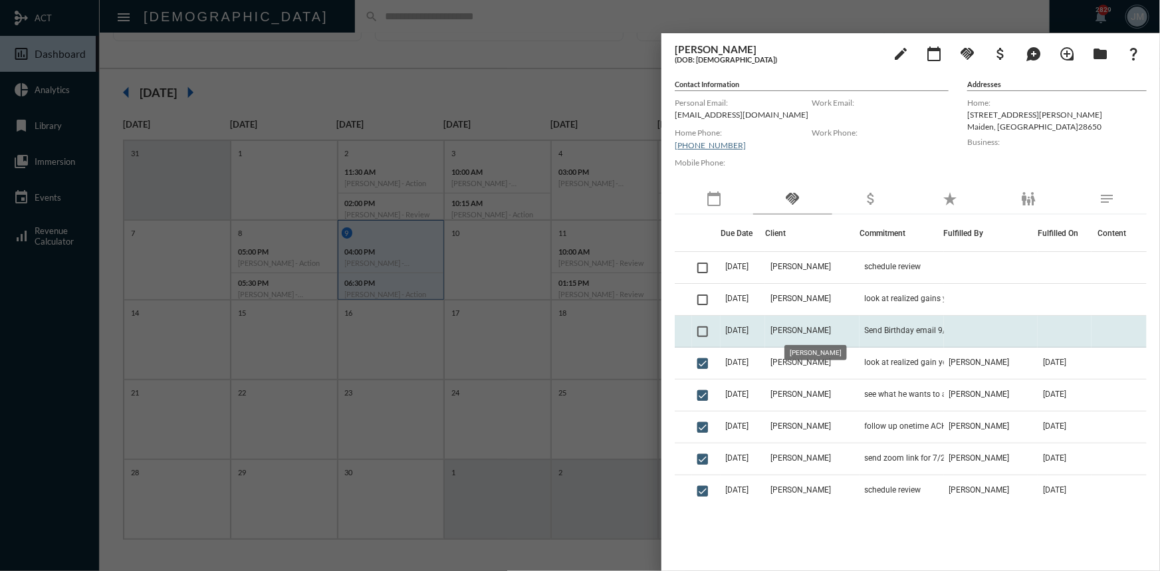
click at [803, 332] on span "Phil DeWilde" at bounding box center [800, 330] width 60 height 9
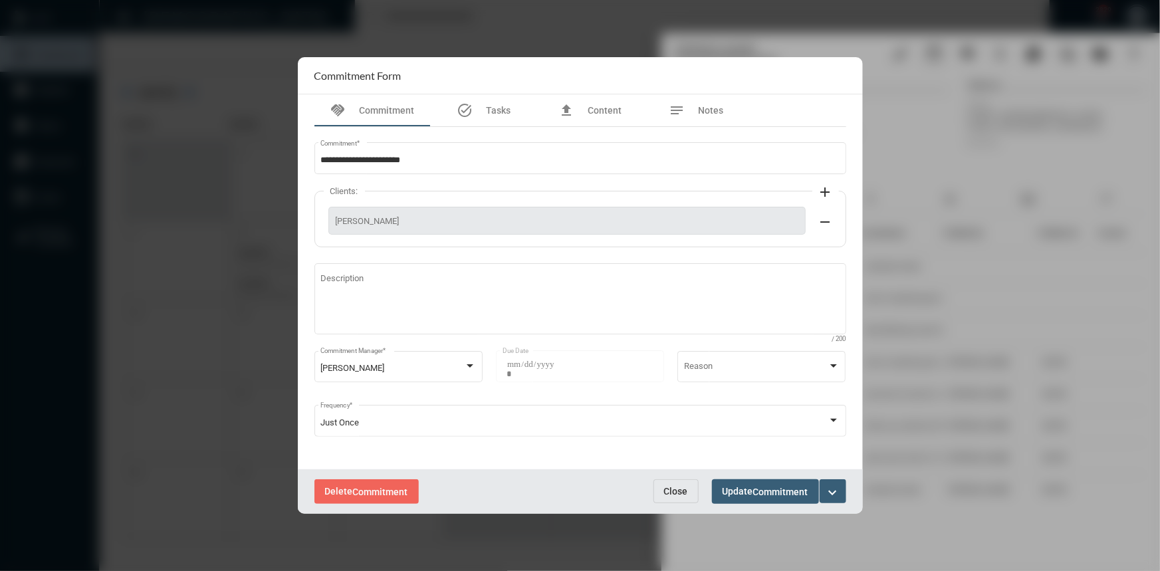
click at [880, 179] on div at bounding box center [580, 285] width 1160 height 571
click at [585, 22] on div at bounding box center [580, 285] width 1160 height 571
click at [673, 490] on span "Close" at bounding box center [676, 491] width 24 height 11
